Goal: Task Accomplishment & Management: Manage account settings

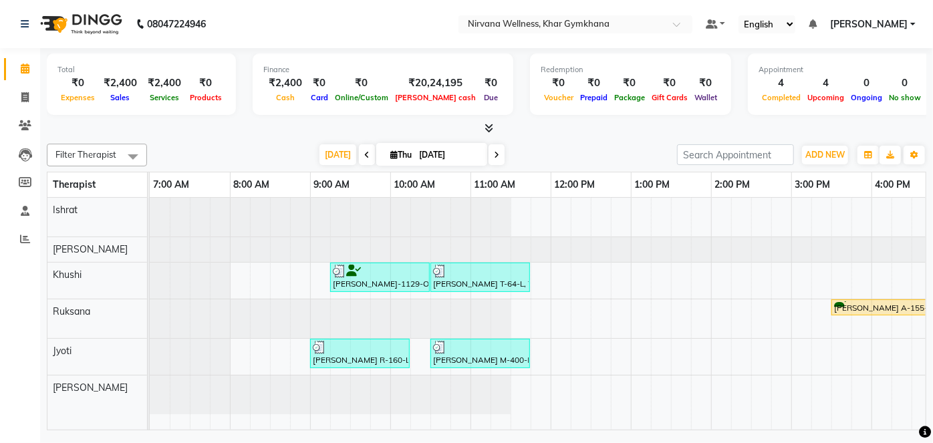
scroll to position [0, 369]
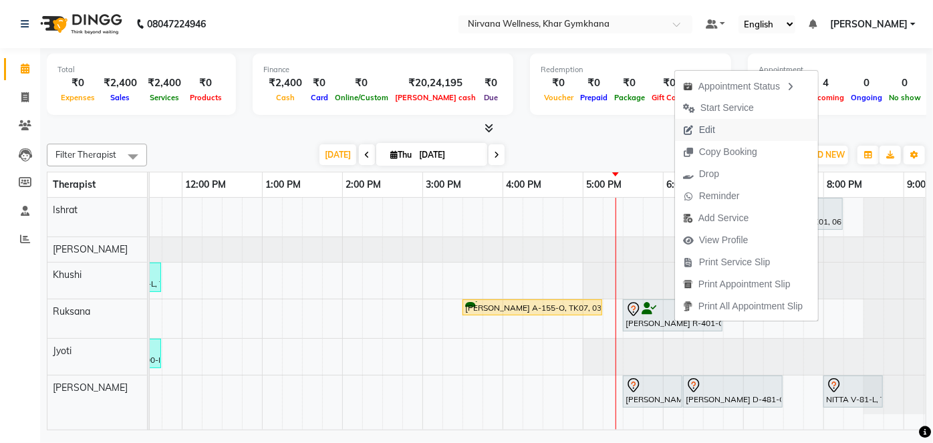
click at [696, 129] on span "Edit" at bounding box center [699, 130] width 48 height 22
select select "tentative"
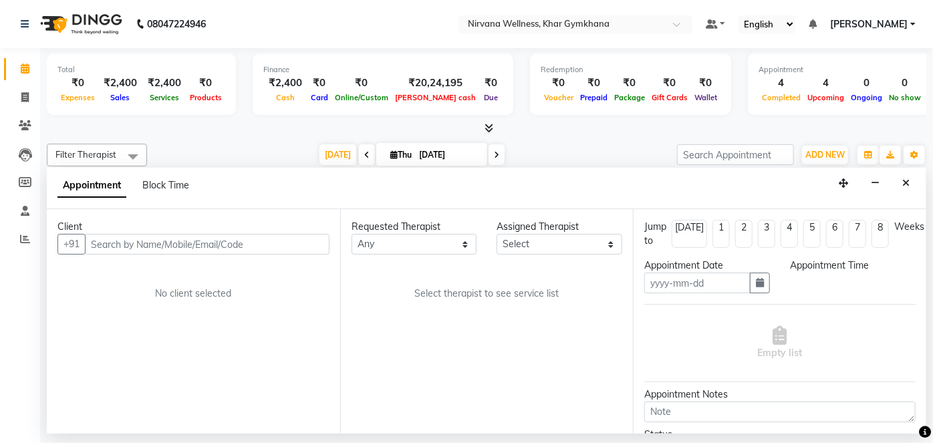
type input "04-09-2025"
select select "72486"
select select "1050"
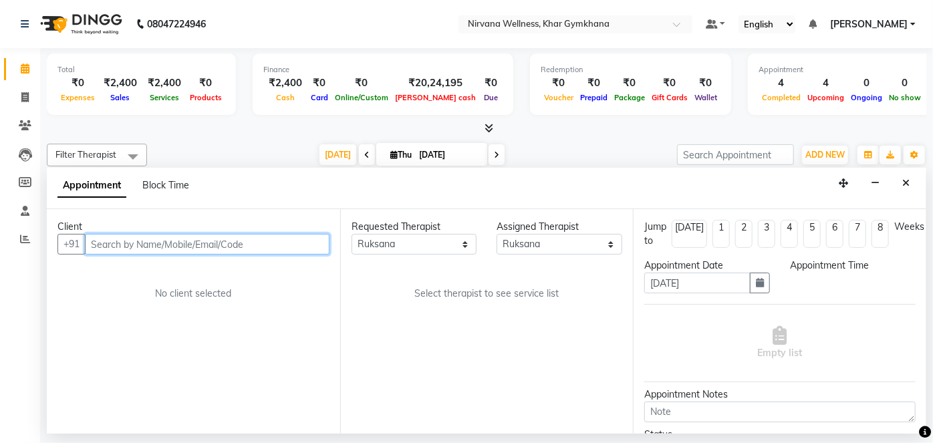
select select "3392"
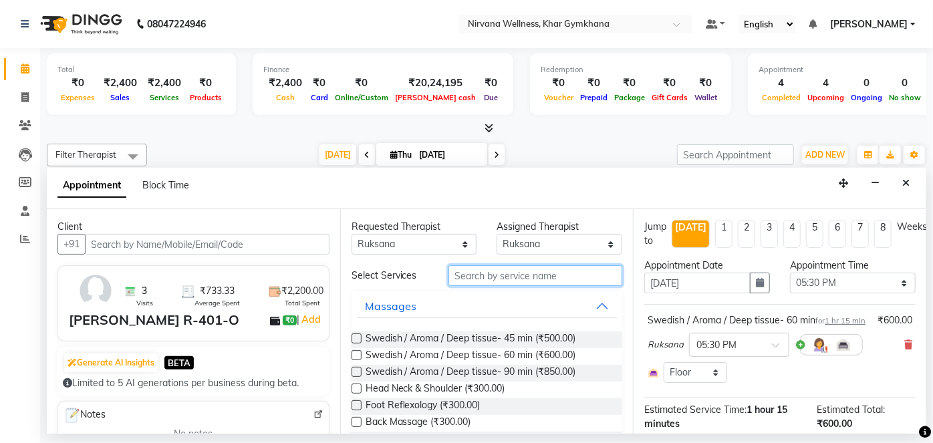
click at [531, 277] on input "text" at bounding box center [535, 275] width 174 height 21
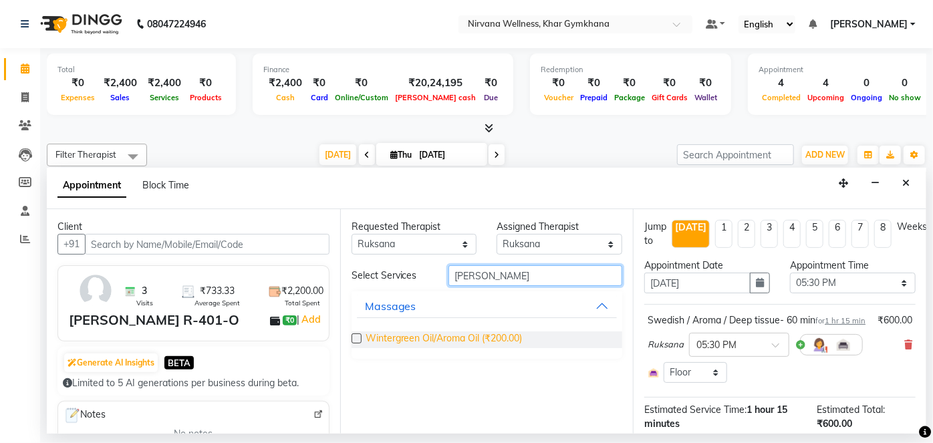
type input "wint"
click at [513, 337] on span "Wintergreen Oil/Aroma Oil (₹200.00)" at bounding box center [444, 339] width 157 height 17
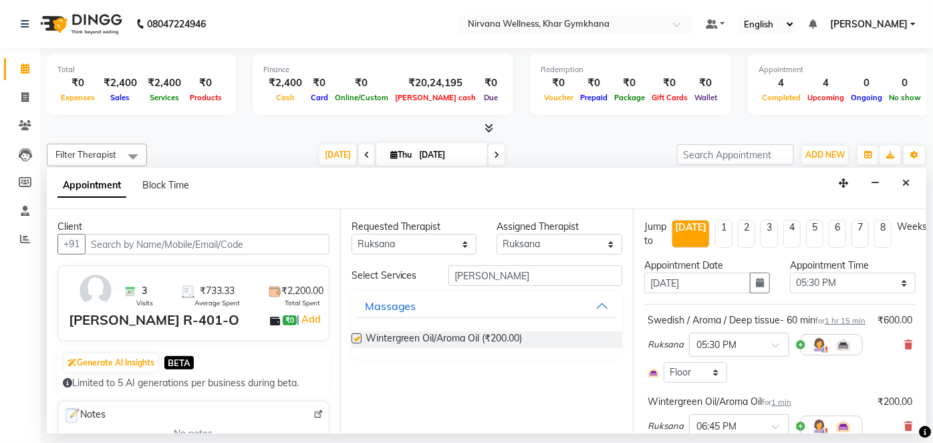
checkbox input "false"
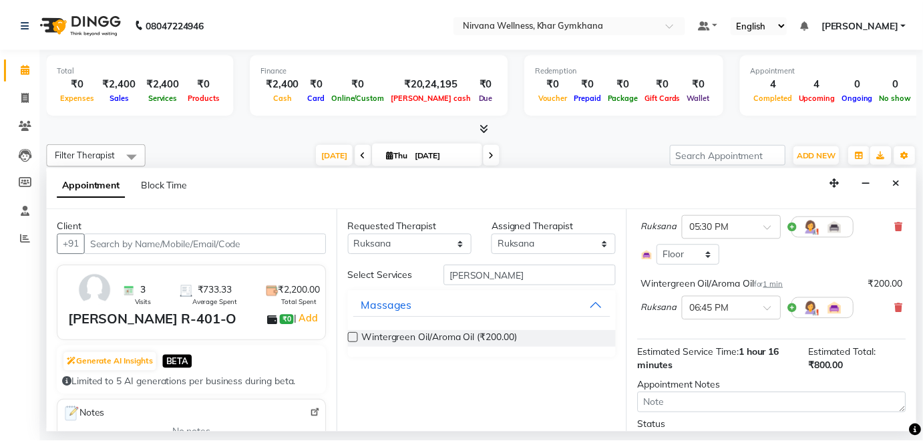
scroll to position [197, 0]
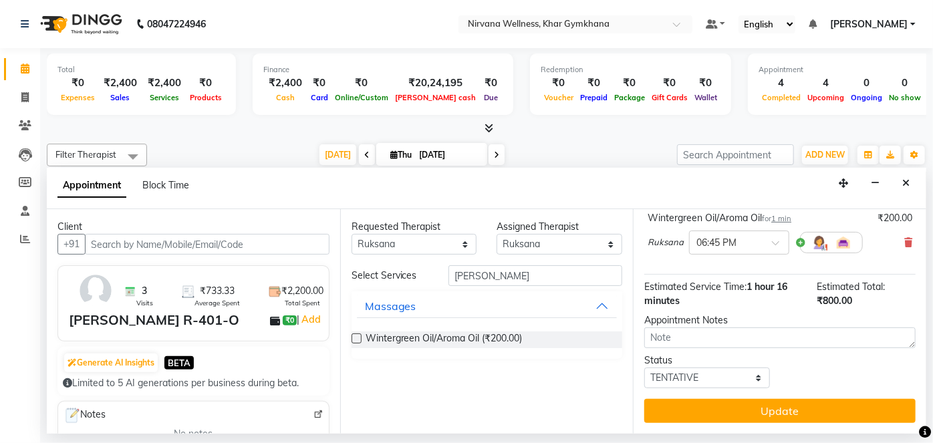
click at [778, 406] on button "Update" at bounding box center [779, 411] width 271 height 24
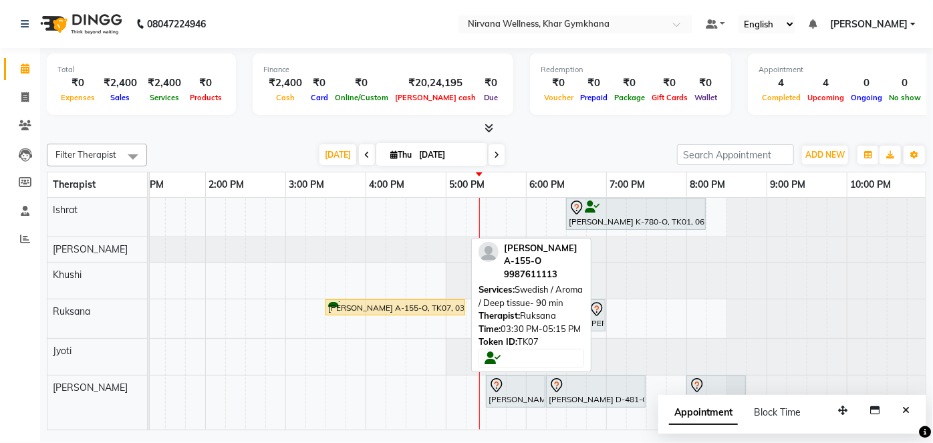
click at [429, 307] on div "Urvashi Ahuja A-155-O, TK07, 03:30 PM-05:15 PM, Swedish / Aroma / Deep tissue- …" at bounding box center [395, 307] width 137 height 13
click at [436, 309] on div "Urvashi Ahuja A-155-O, TK07, 03:30 PM-05:15 PM, Swedish / Aroma / Deep tissue- …" at bounding box center [395, 307] width 137 height 13
select select "1"
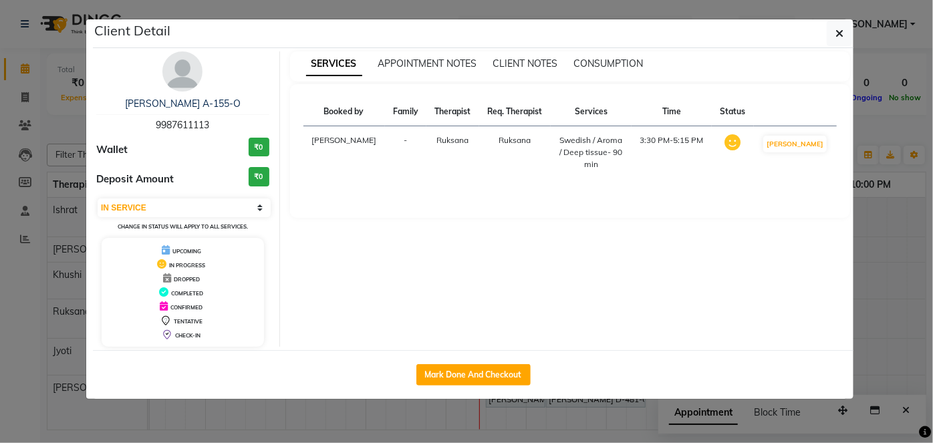
drag, startPoint x: 488, startPoint y: 370, endPoint x: 525, endPoint y: 372, distance: 37.5
click at [488, 371] on button "Mark Done And Checkout" at bounding box center [473, 374] width 114 height 21
select select "6844"
select select "service"
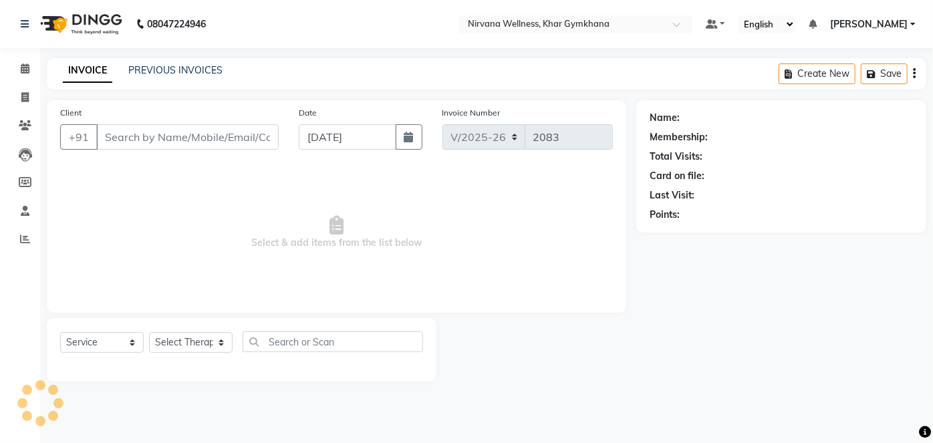
select select "3"
type input "9987611113"
select select "72486"
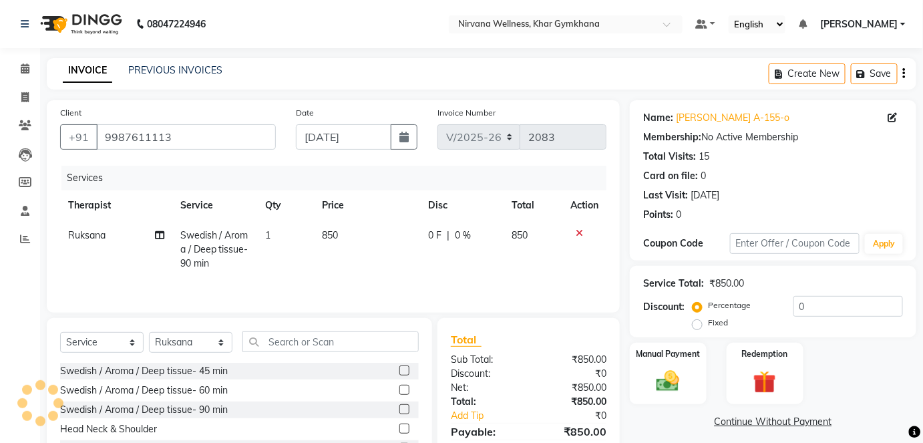
click at [678, 358] on label "Manual Payment" at bounding box center [668, 354] width 64 height 12
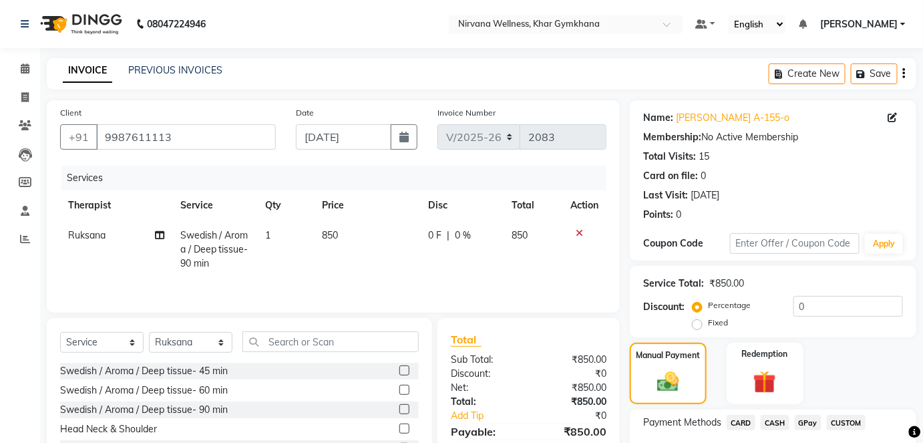
scroll to position [94, 0]
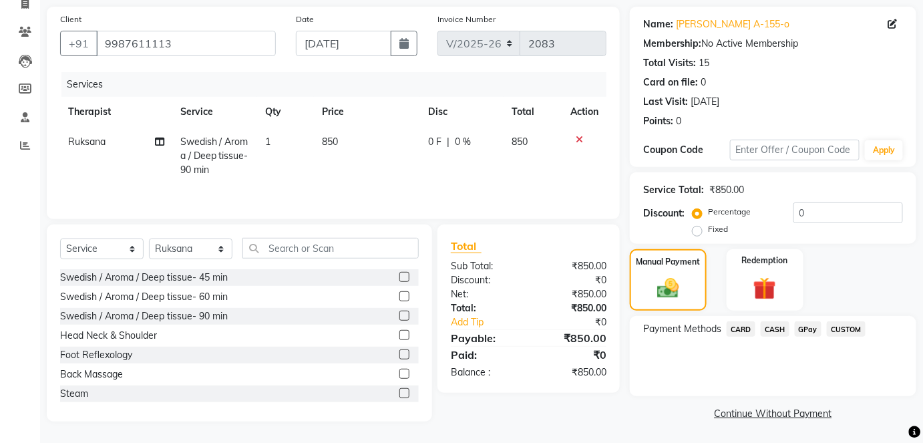
drag, startPoint x: 764, startPoint y: 323, endPoint x: 768, endPoint y: 330, distance: 8.1
click at [766, 328] on span "CASH" at bounding box center [775, 328] width 29 height 15
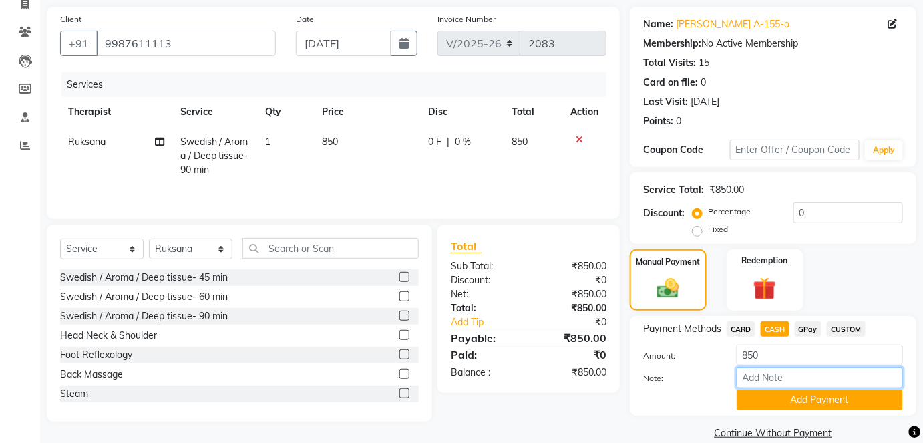
paste input "HL0002333"
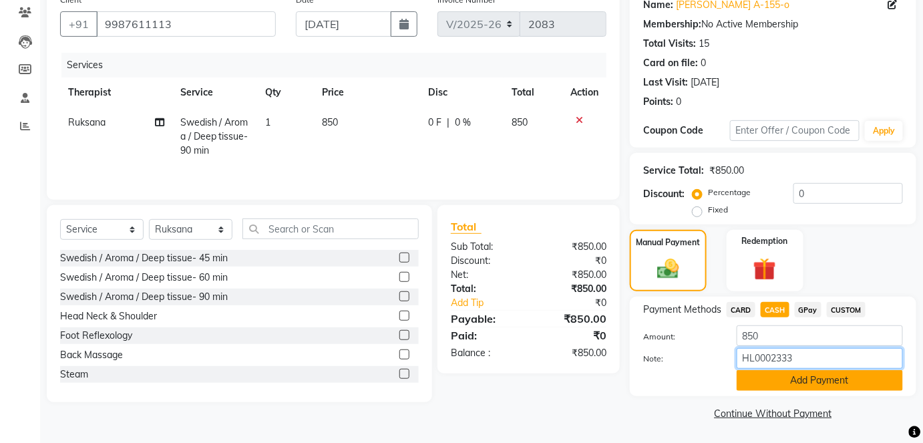
type input "HL0002333"
click at [793, 382] on button "Add Payment" at bounding box center [820, 380] width 166 height 21
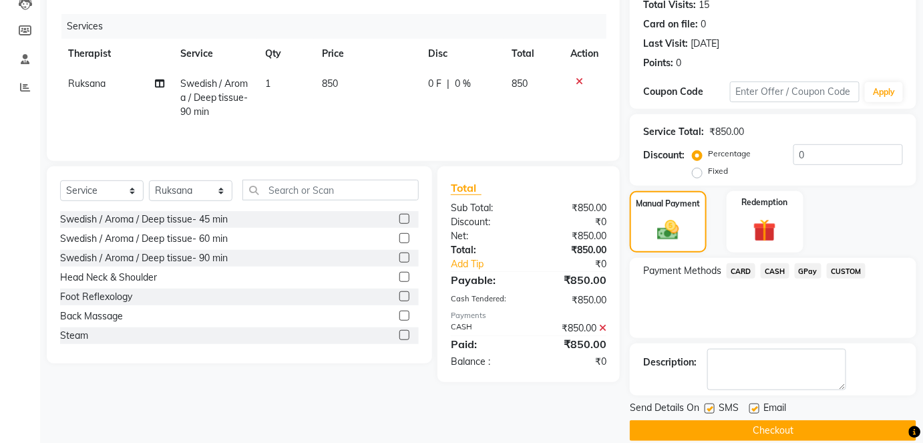
scroll to position [168, 0]
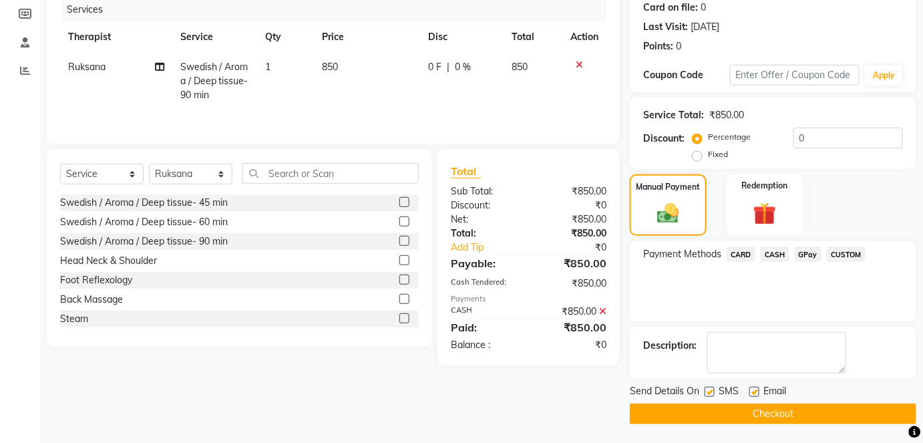
click at [798, 407] on button "Checkout" at bounding box center [773, 414] width 287 height 21
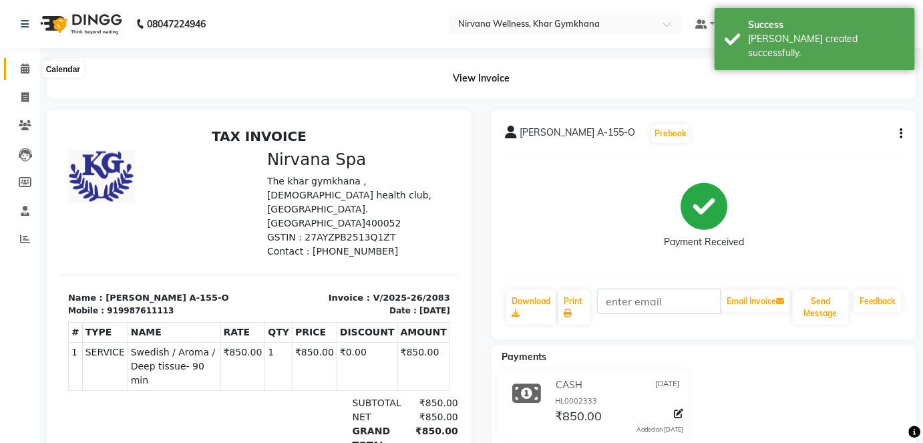
drag, startPoint x: 24, startPoint y: 69, endPoint x: 49, endPoint y: 63, distance: 26.3
click at [24, 69] on icon at bounding box center [25, 68] width 9 height 10
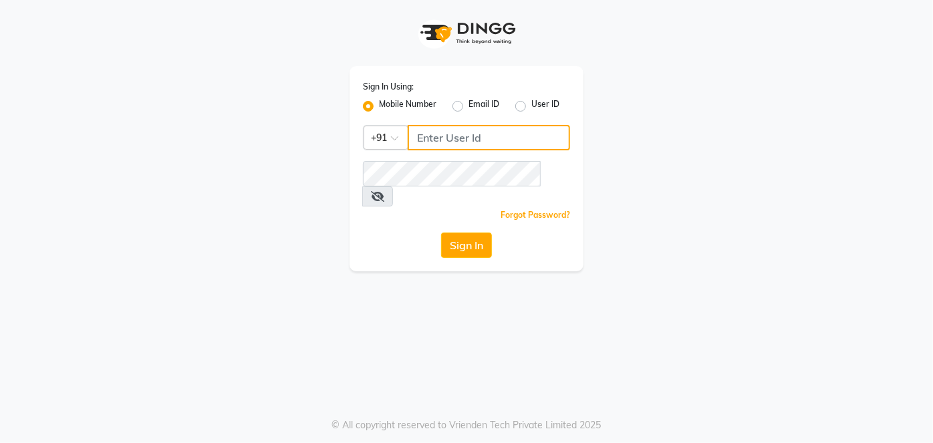
click at [410, 146] on input "Username" at bounding box center [489, 137] width 162 height 25
type input "8850460529"
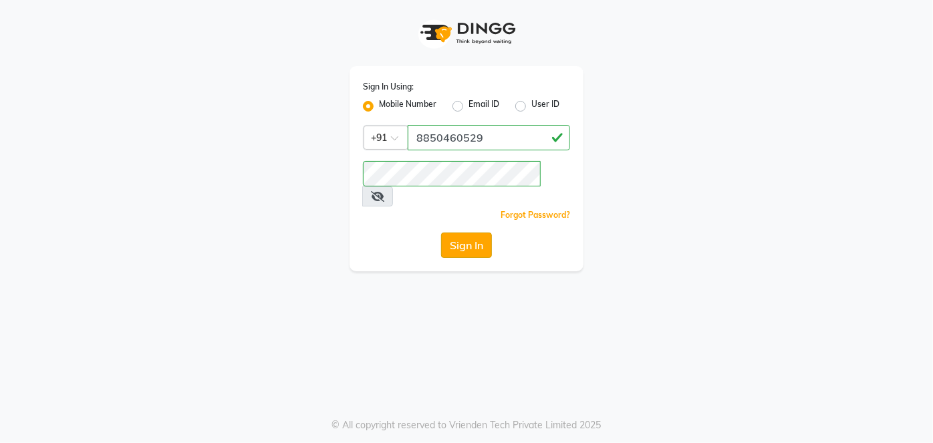
click at [483, 233] on button "Sign In" at bounding box center [466, 245] width 51 height 25
